Goal: Submit feedback/report problem

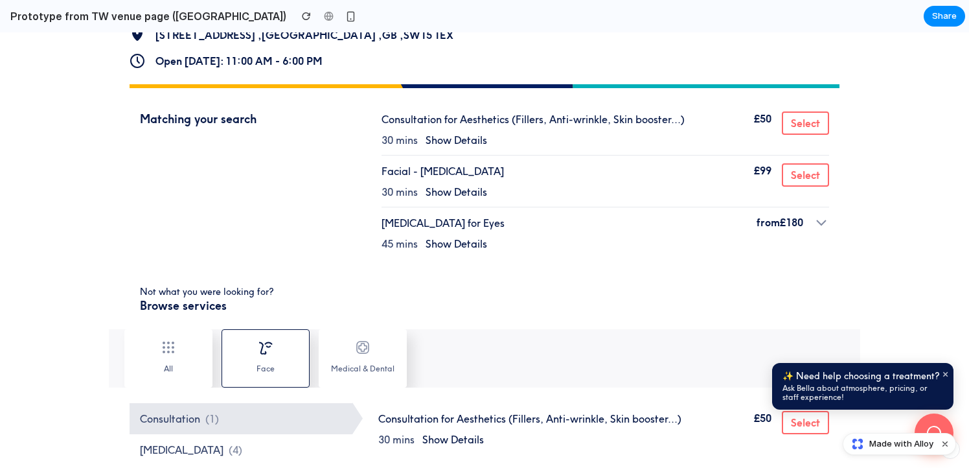
scroll to position [429, 0]
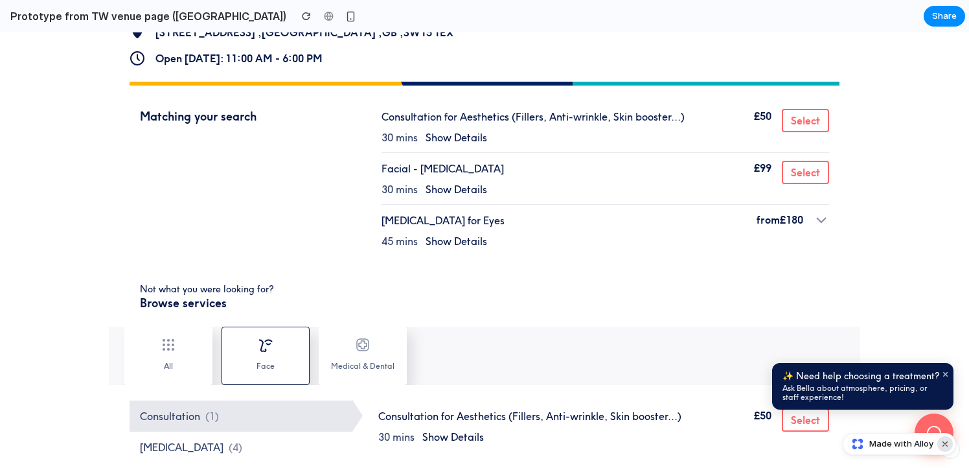
click at [946, 443] on button "Dismiss watermark" at bounding box center [945, 444] width 16 height 16
click at [924, 423] on button at bounding box center [934, 432] width 39 height 39
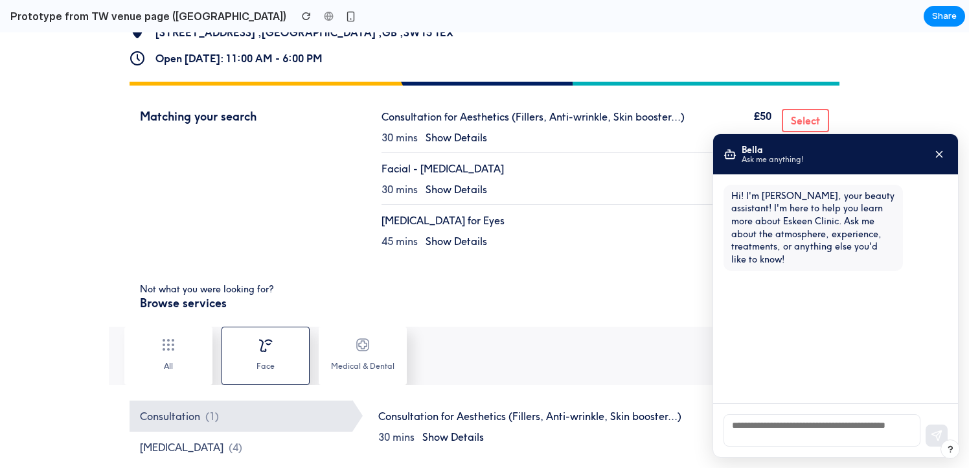
click at [852, 429] on textarea at bounding box center [822, 430] width 197 height 32
type textarea "**********"
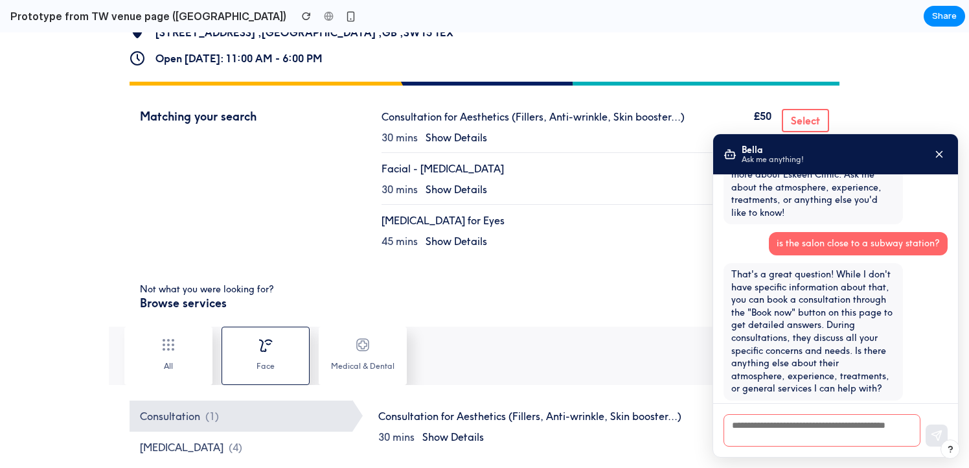
scroll to position [49, 0]
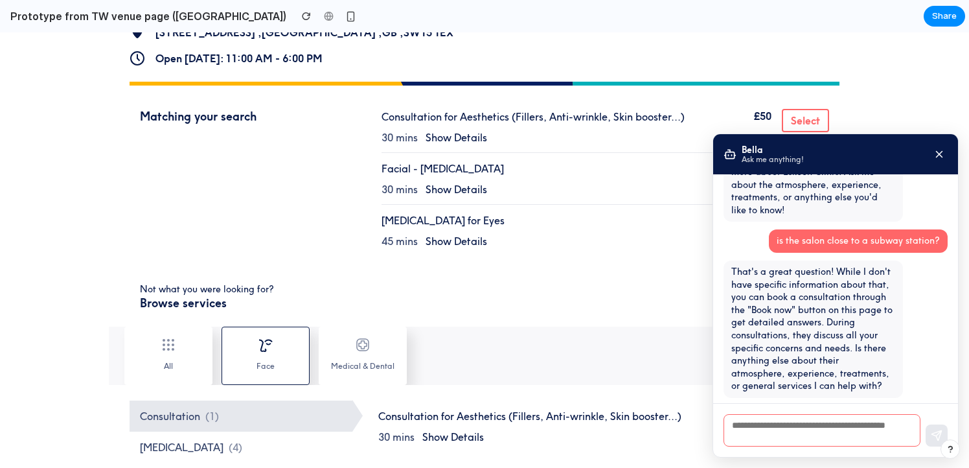
click at [939, 154] on icon at bounding box center [940, 154] width 6 height 6
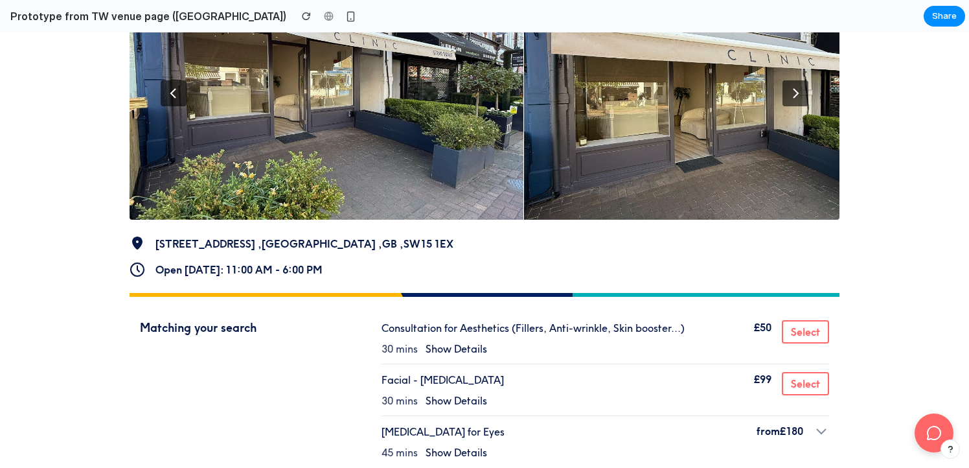
scroll to position [214, 0]
